Goal: Task Accomplishment & Management: Manage account settings

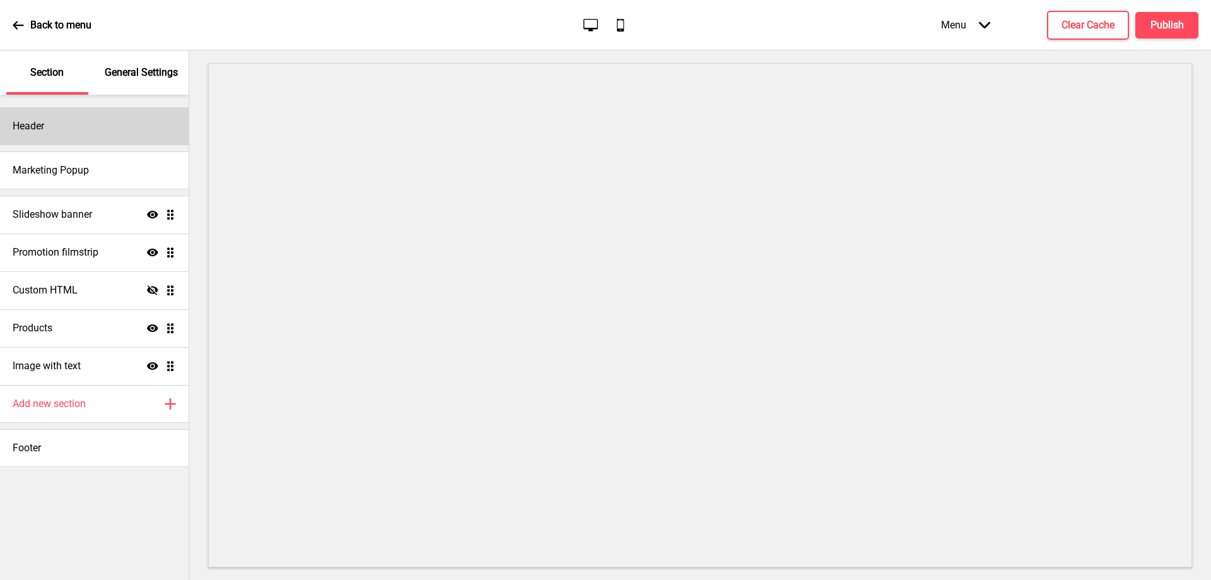
click at [92, 131] on div "Header" at bounding box center [94, 126] width 189 height 38
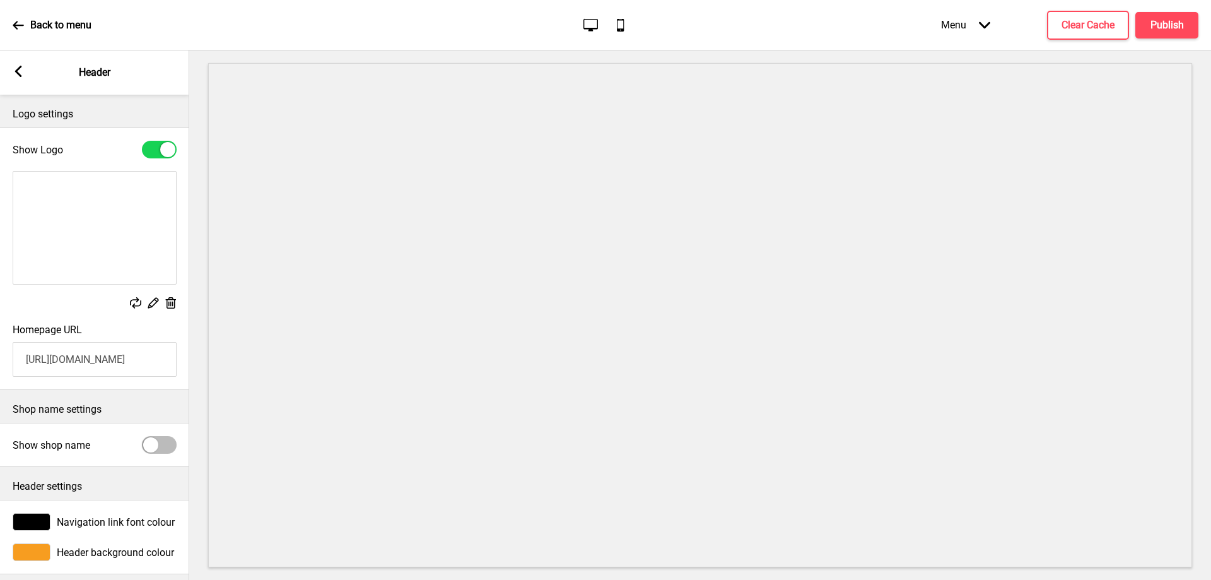
click at [16, 72] on icon at bounding box center [18, 71] width 7 height 11
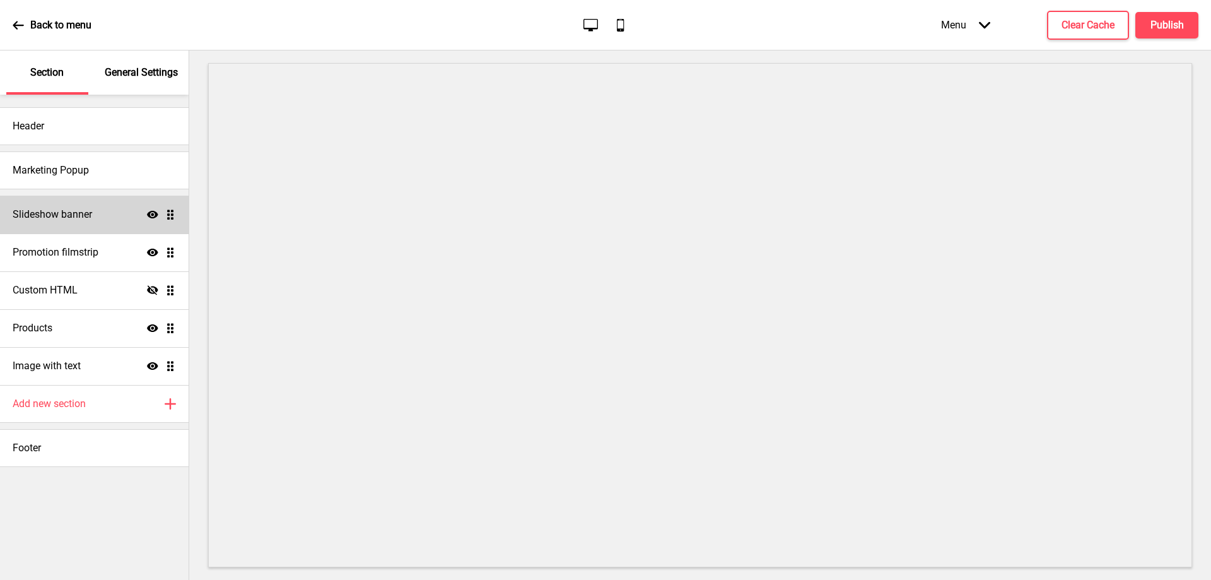
click at [97, 224] on div "Slideshow banner Show Drag" at bounding box center [94, 215] width 189 height 38
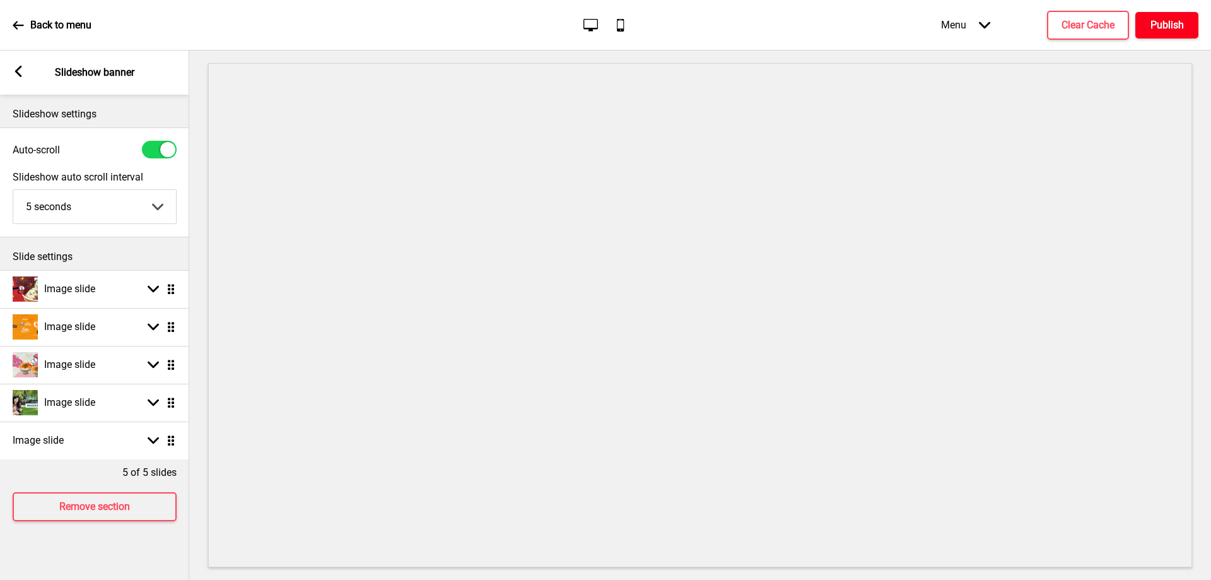
click at [1157, 26] on h4 "Publish" at bounding box center [1167, 25] width 33 height 14
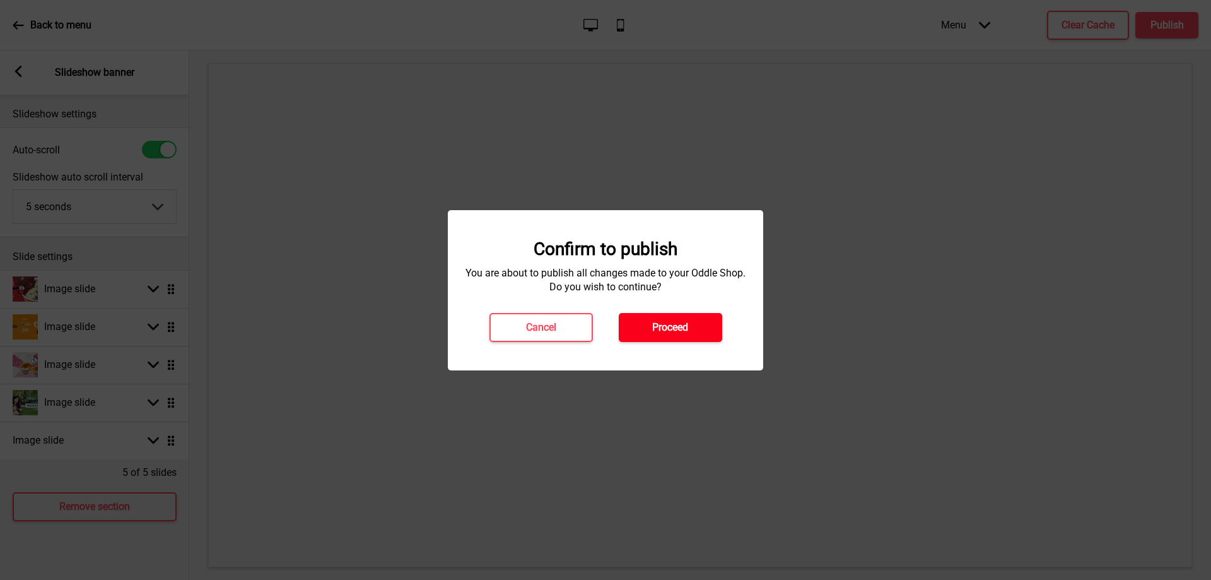
click at [686, 329] on h4 "Proceed" at bounding box center [670, 328] width 36 height 14
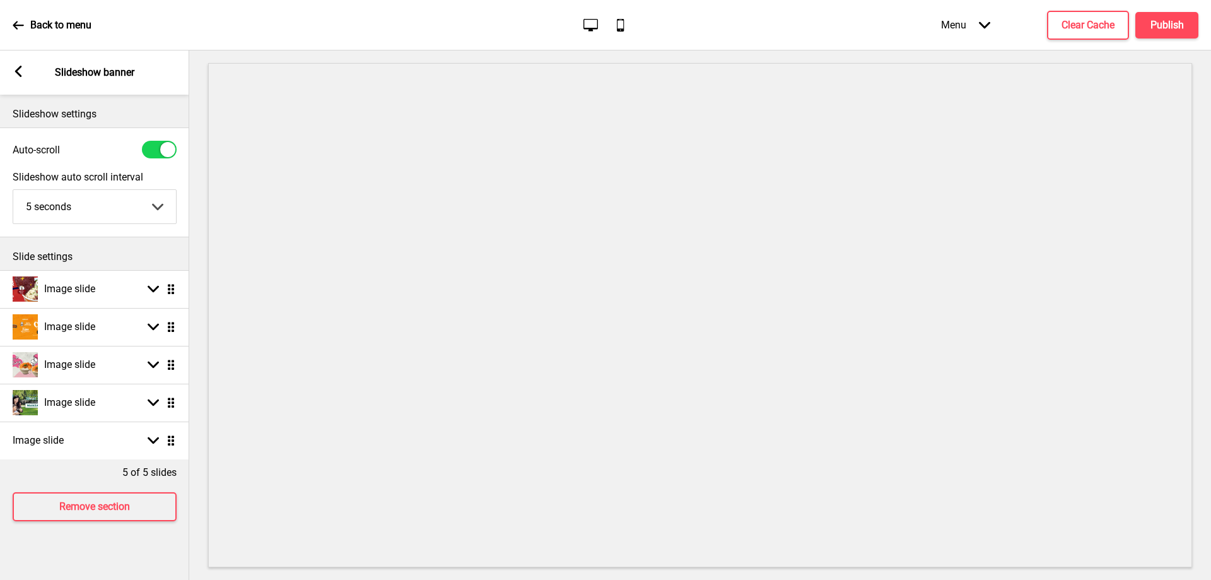
click at [981, 27] on icon "Arrow down" at bounding box center [984, 25] width 11 height 11
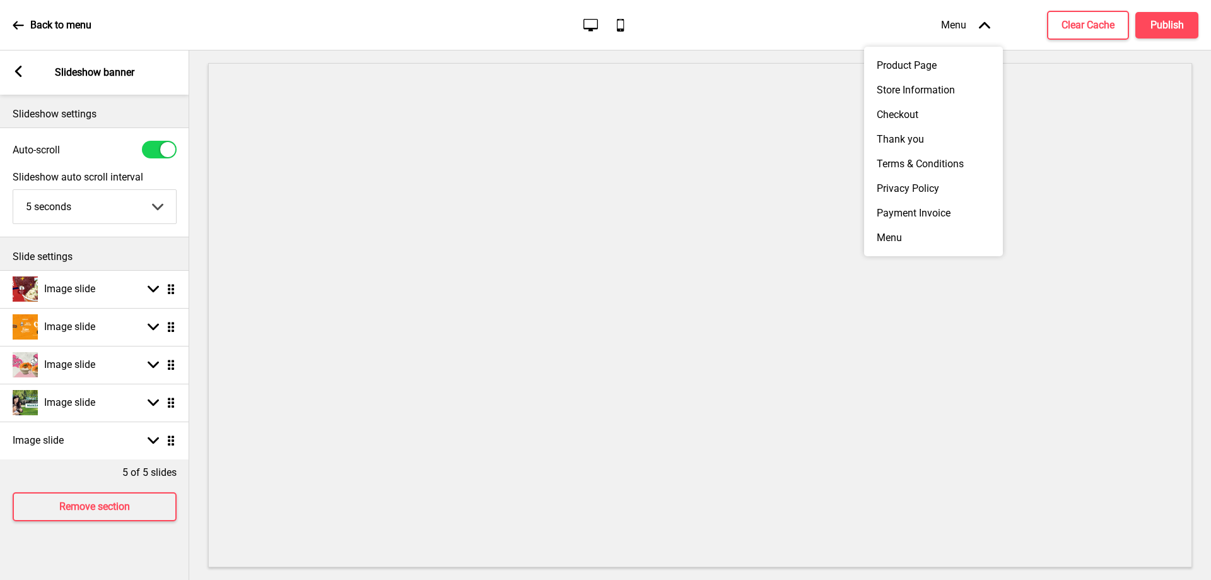
click at [981, 27] on icon at bounding box center [984, 24] width 11 height 7
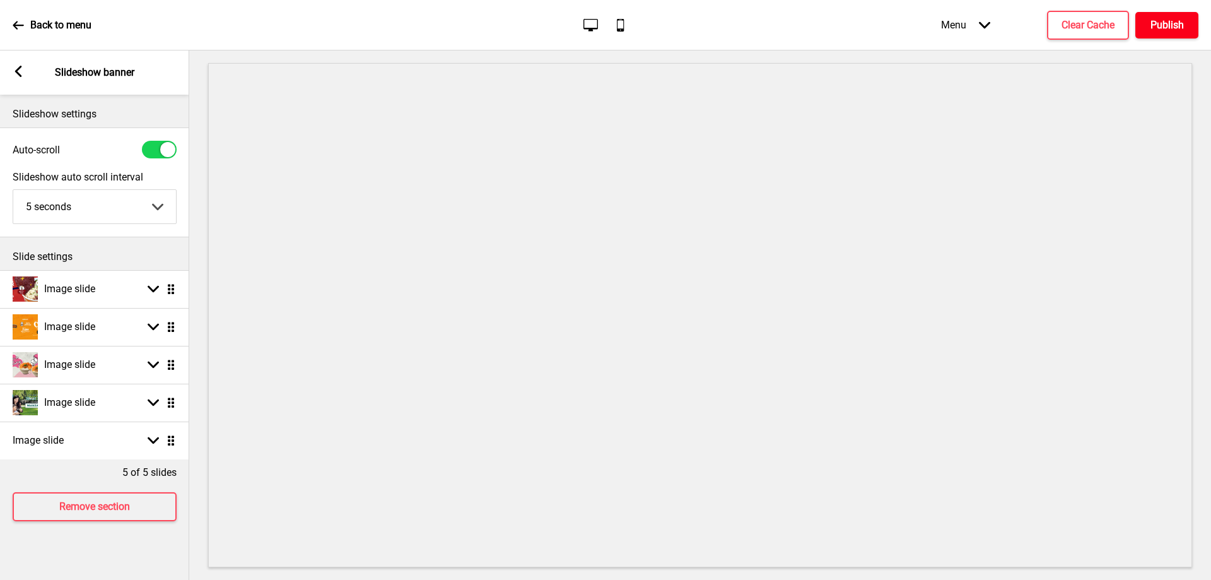
click at [1151, 32] on button "Publish" at bounding box center [1167, 25] width 63 height 27
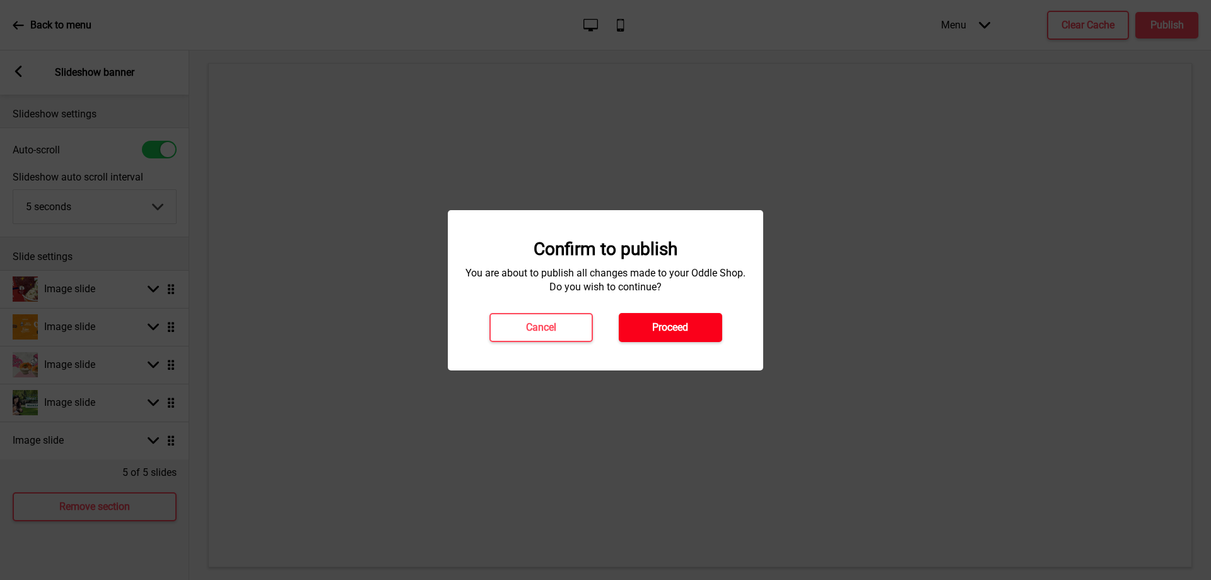
click at [686, 332] on h4 "Proceed" at bounding box center [670, 328] width 36 height 14
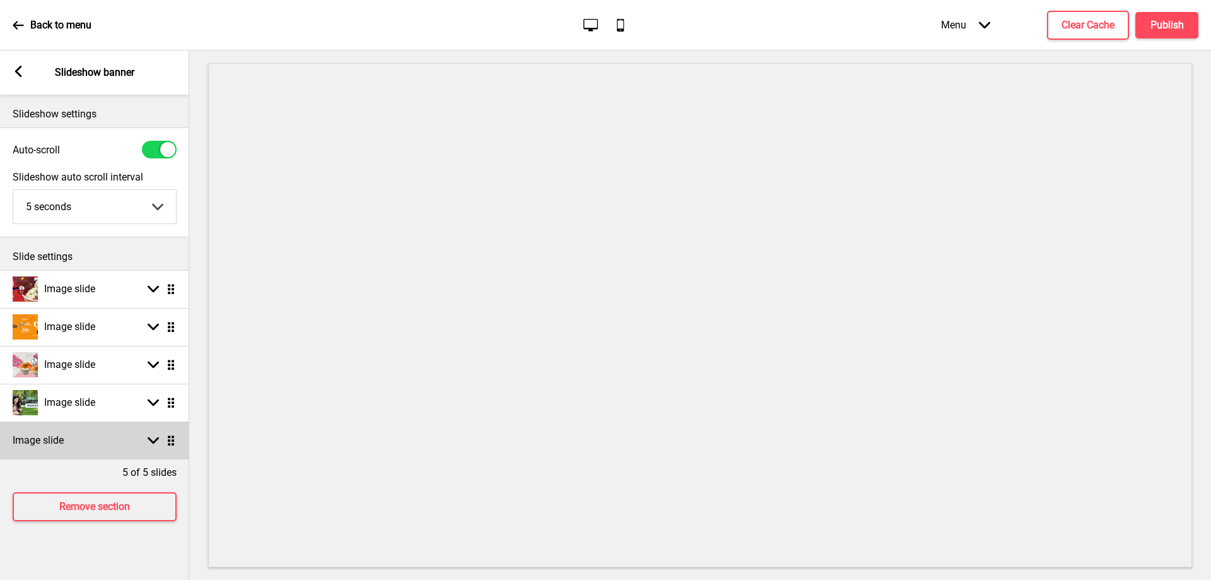
click at [155, 445] on rect at bounding box center [153, 440] width 11 height 11
select select "right"
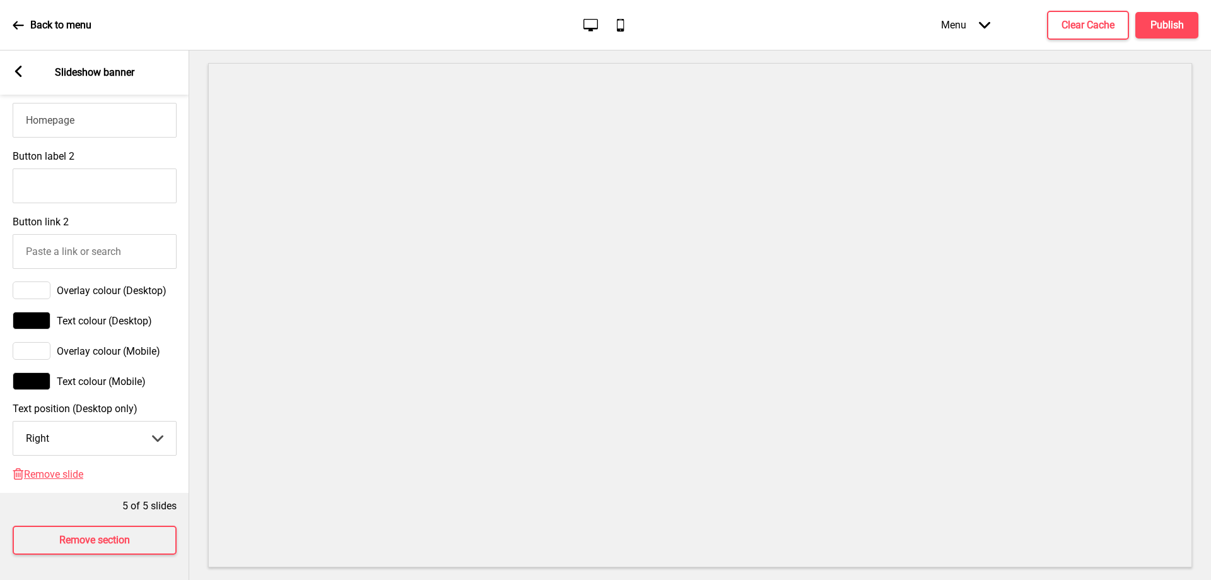
scroll to position [740, 0]
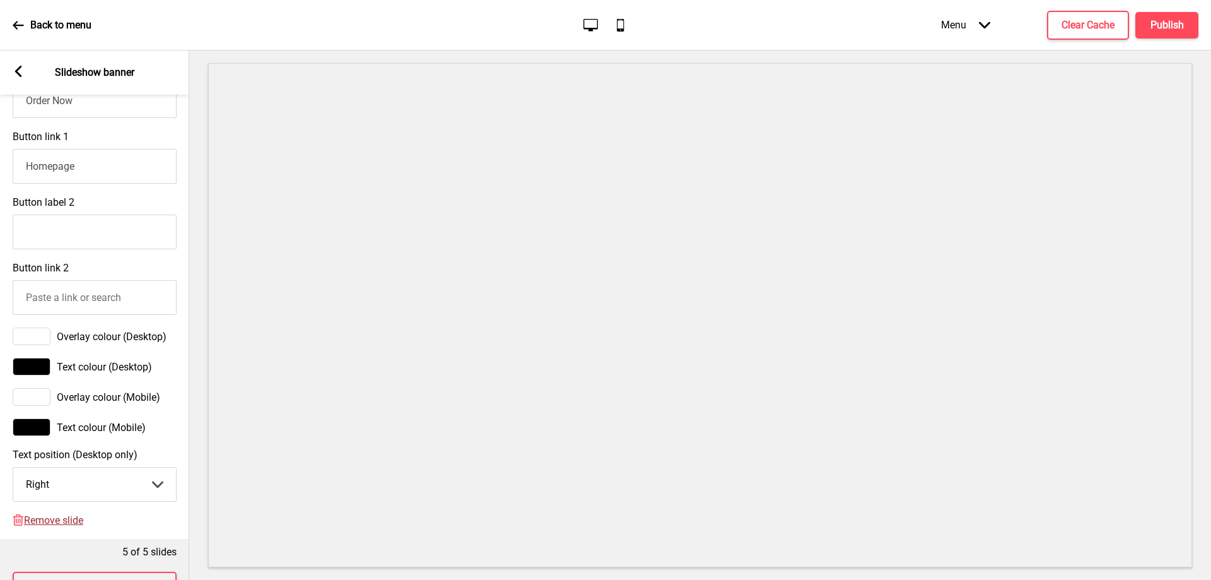
click at [50, 526] on span "Remove slide" at bounding box center [53, 520] width 59 height 12
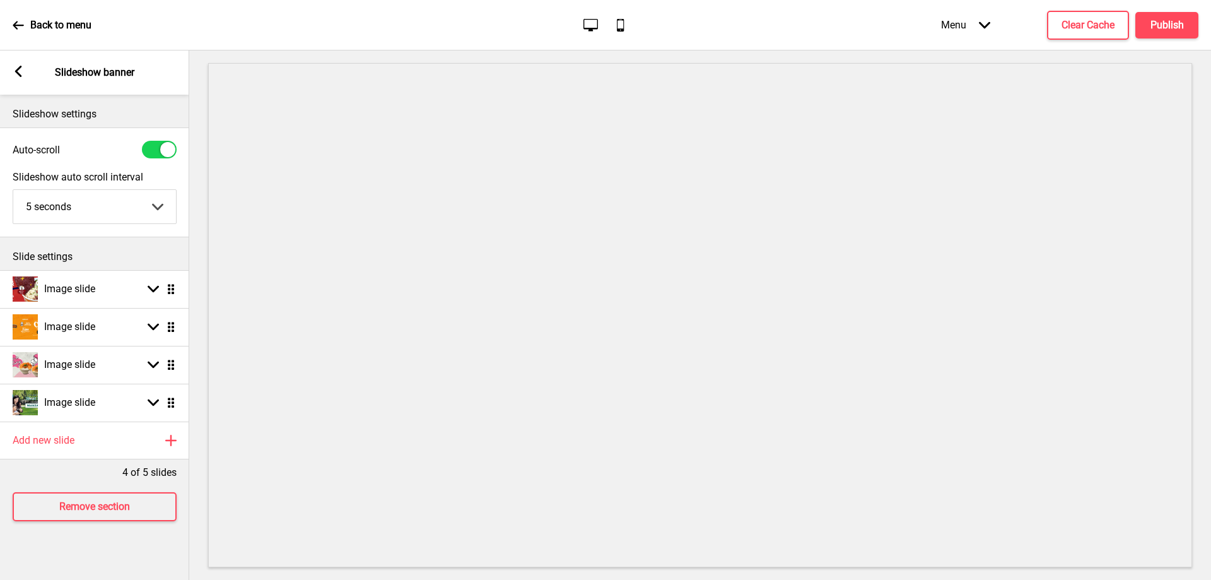
scroll to position [0, 0]
click at [1164, 28] on h4 "Publish" at bounding box center [1167, 25] width 33 height 14
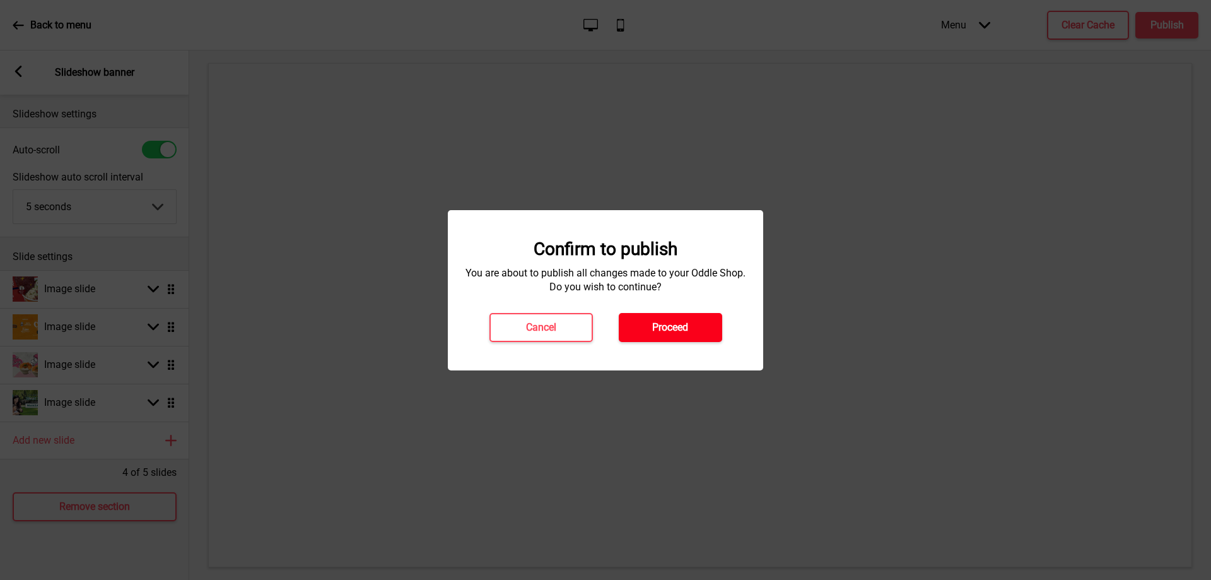
click at [700, 324] on button "Proceed" at bounding box center [670, 327] width 103 height 29
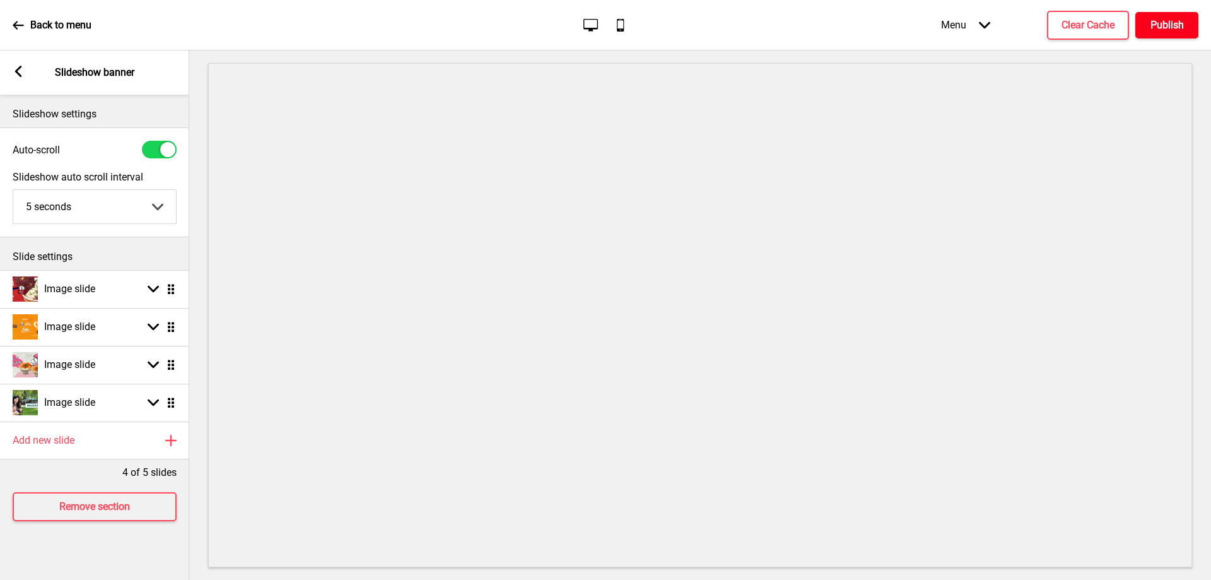
click at [1148, 33] on button "Publish" at bounding box center [1167, 25] width 63 height 27
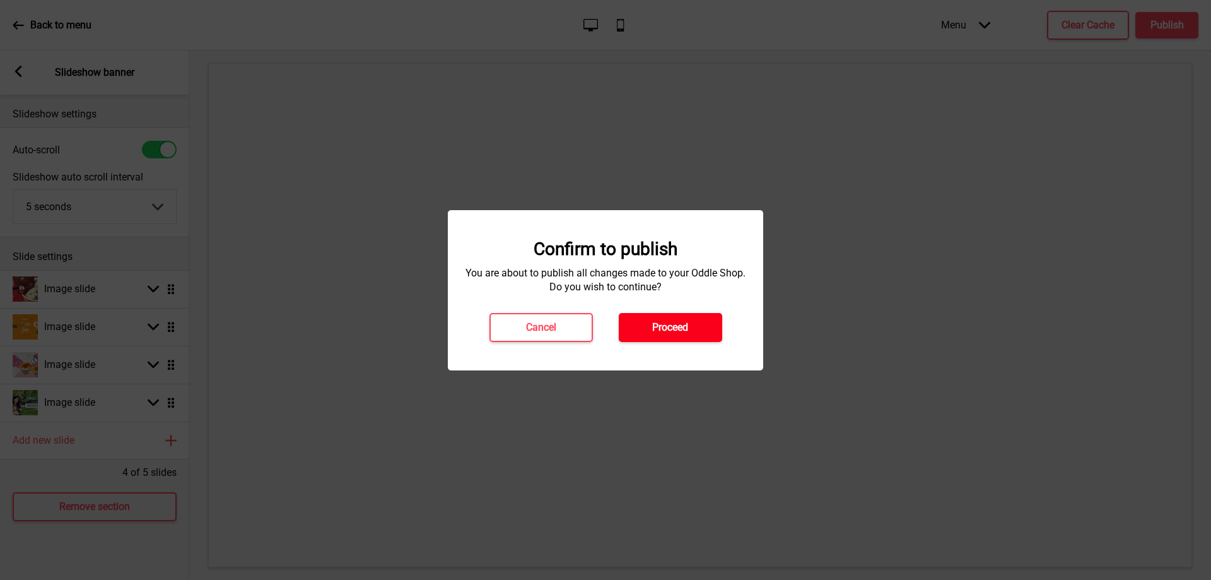
click at [694, 326] on button "Proceed" at bounding box center [670, 327] width 103 height 29
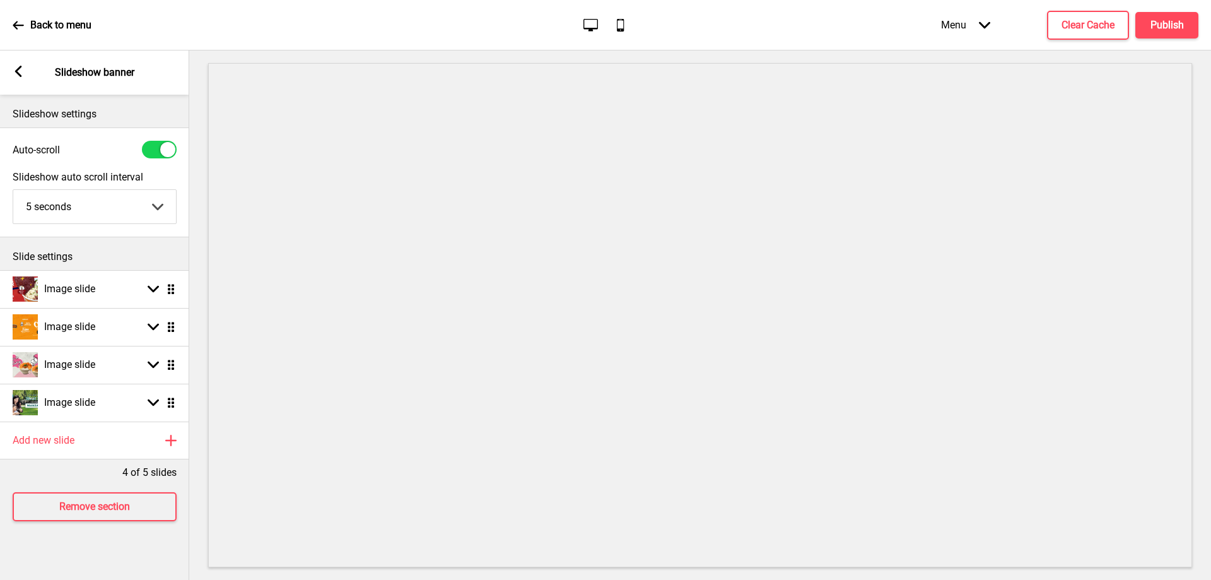
click at [32, 25] on p "Back to menu" at bounding box center [60, 25] width 61 height 14
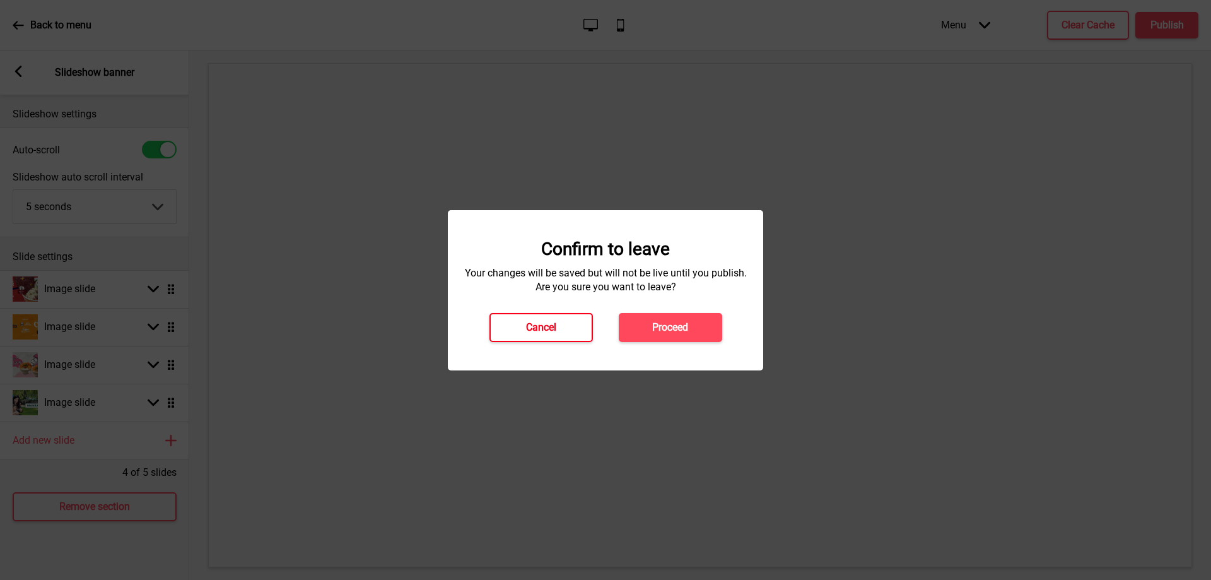
click at [580, 330] on button "Cancel" at bounding box center [541, 327] width 103 height 29
